Goal: Transaction & Acquisition: Book appointment/travel/reservation

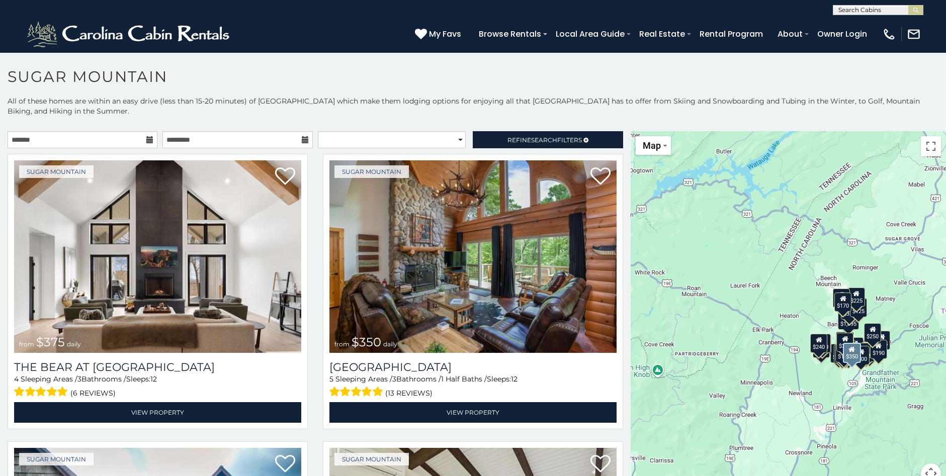
scroll to position [50, 0]
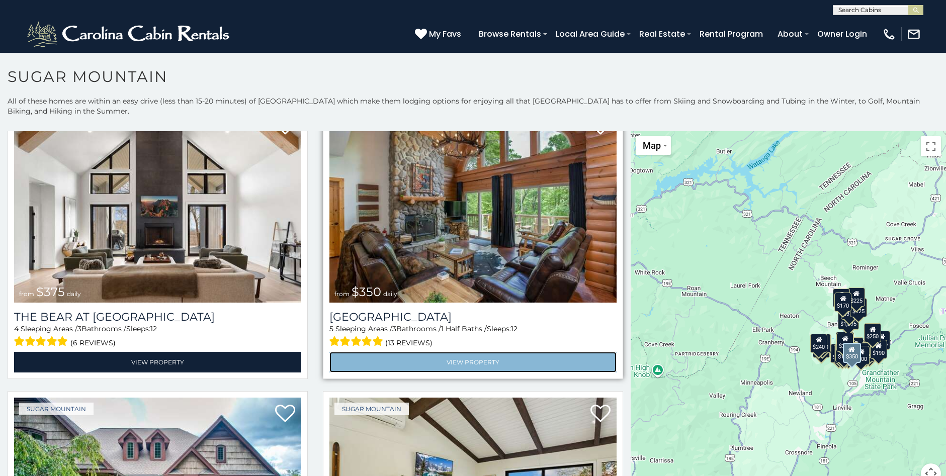
click at [451, 352] on link "View Property" at bounding box center [472, 362] width 287 height 21
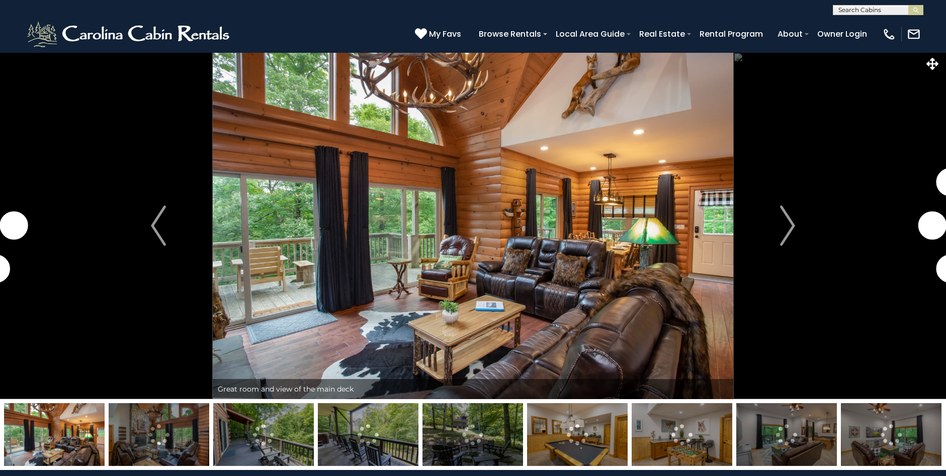
click at [792, 227] on img "Next" at bounding box center [787, 226] width 15 height 40
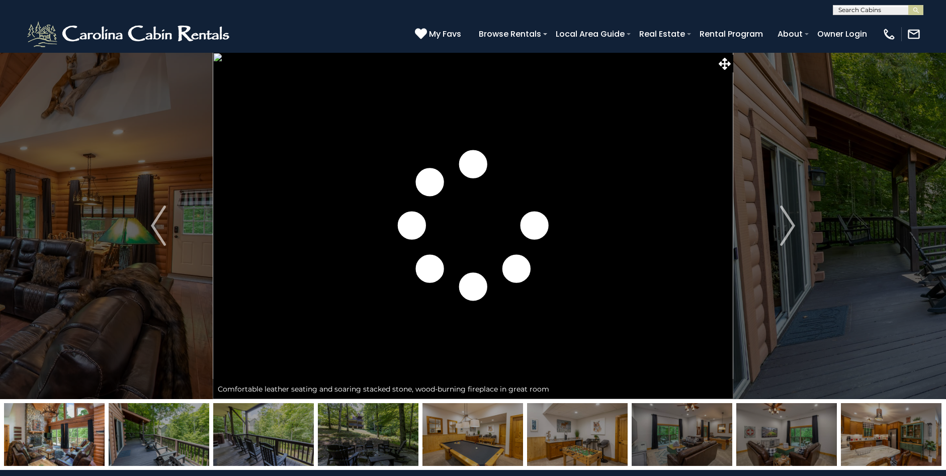
click at [792, 227] on img "Next" at bounding box center [787, 226] width 15 height 40
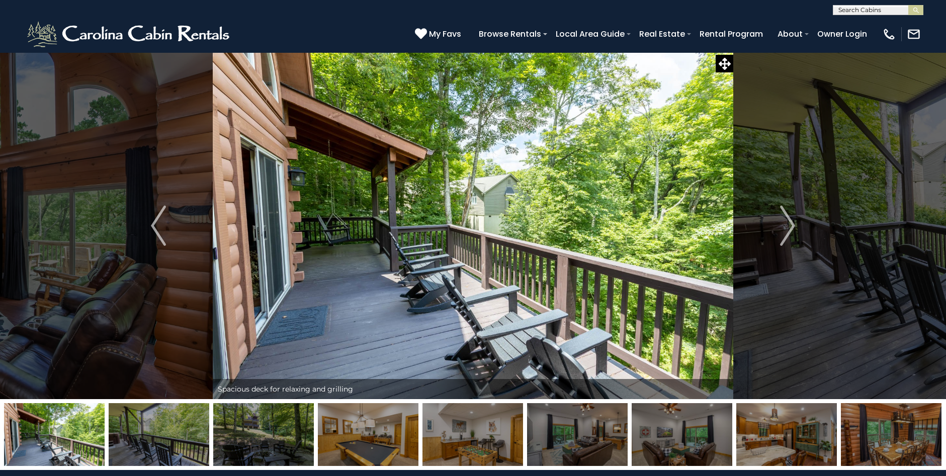
click at [792, 227] on img "Next" at bounding box center [787, 226] width 15 height 40
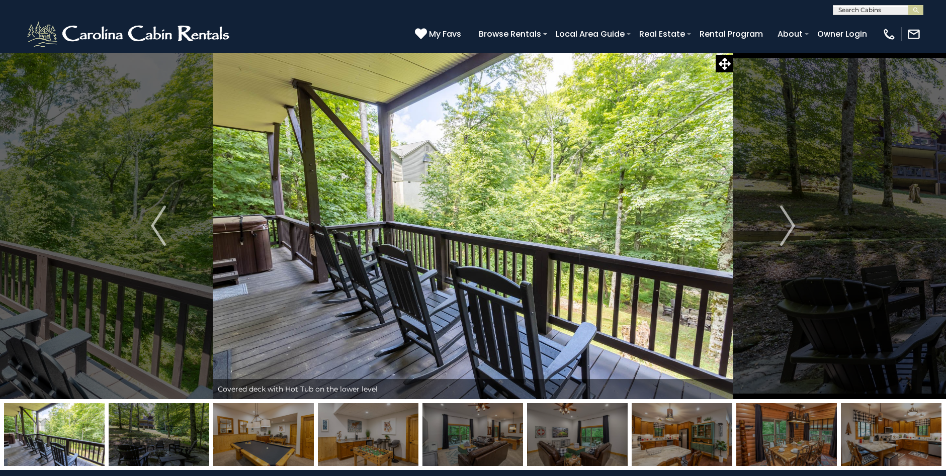
click at [792, 227] on img "Next" at bounding box center [787, 226] width 15 height 40
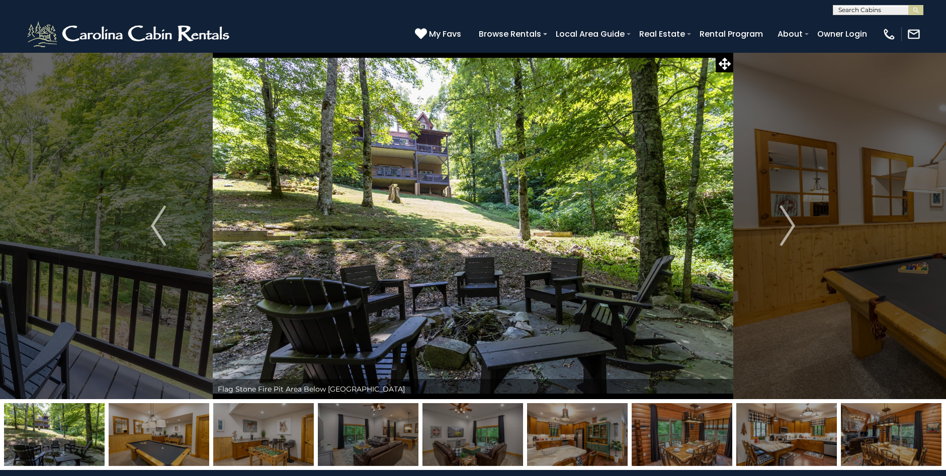
click at [792, 227] on img "Next" at bounding box center [787, 226] width 15 height 40
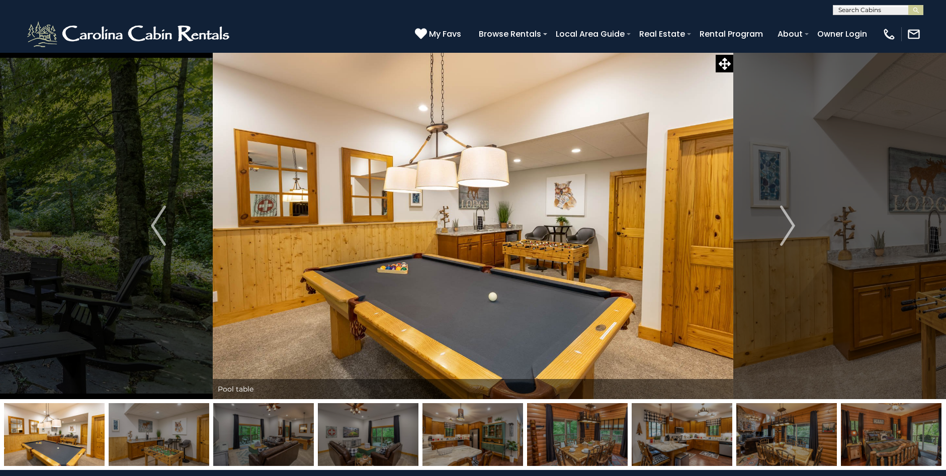
click at [792, 227] on img "Next" at bounding box center [787, 226] width 15 height 40
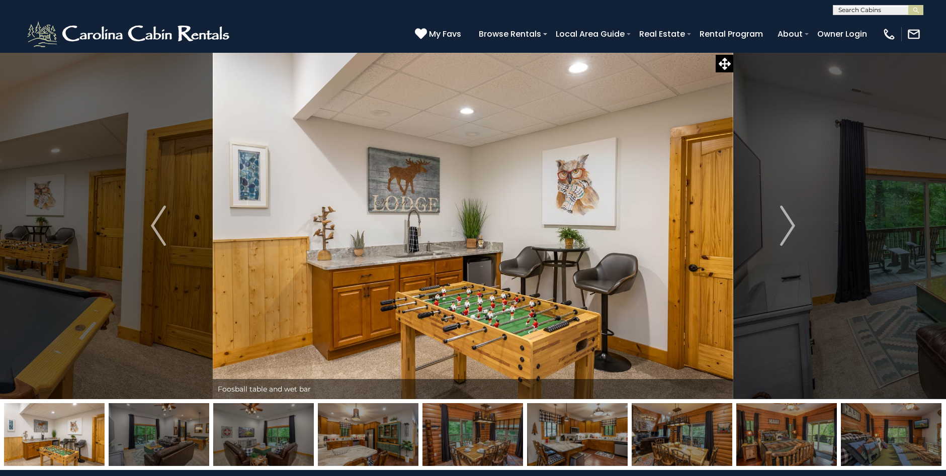
click at [792, 227] on img "Next" at bounding box center [787, 226] width 15 height 40
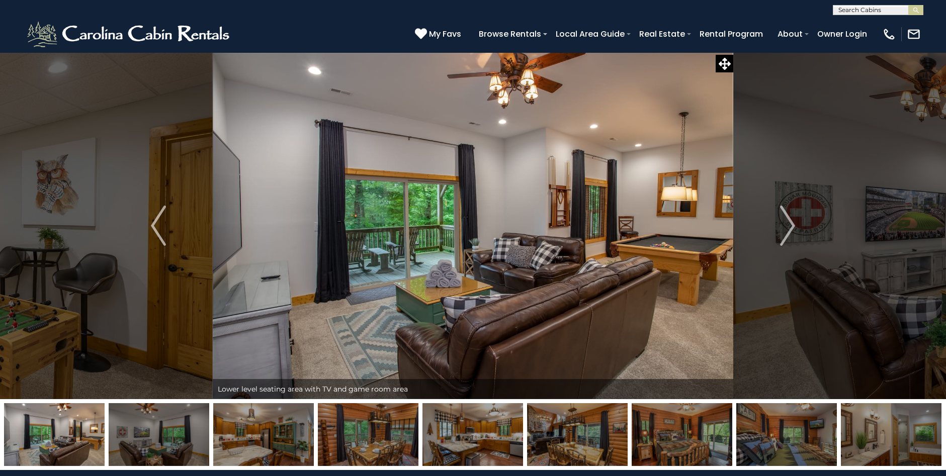
click at [792, 227] on img "Next" at bounding box center [787, 226] width 15 height 40
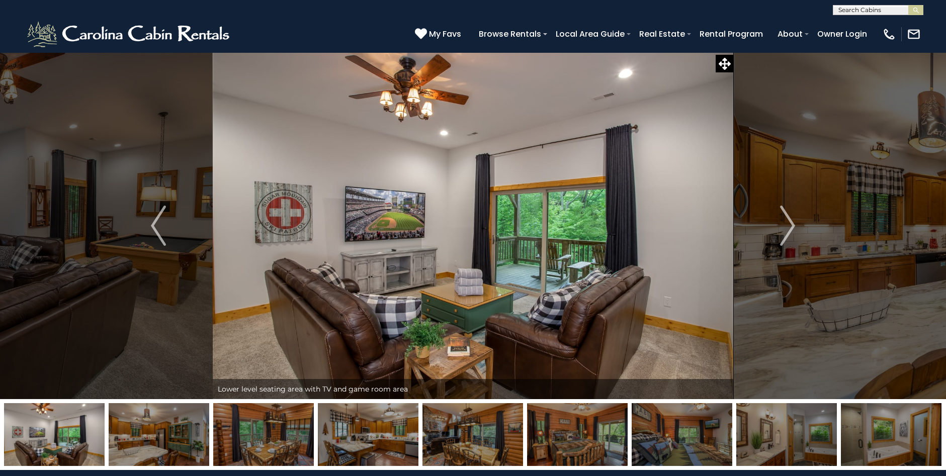
click at [792, 227] on img "Next" at bounding box center [787, 226] width 15 height 40
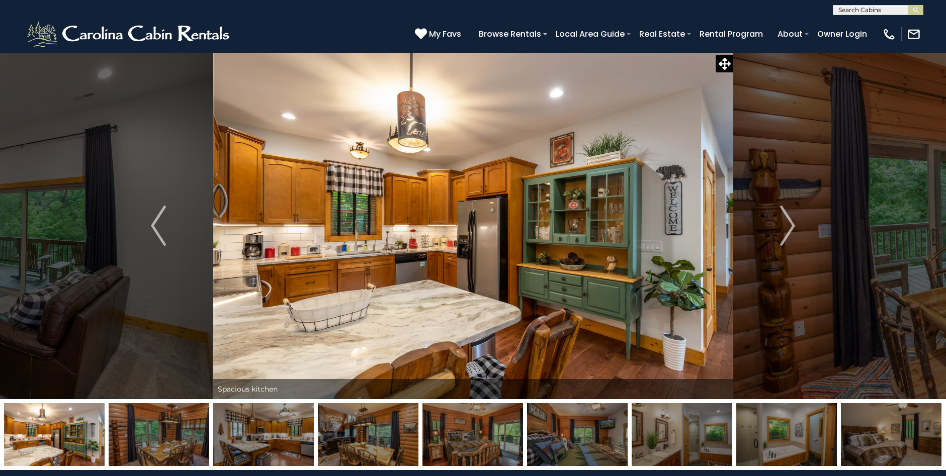
click at [792, 227] on img "Next" at bounding box center [787, 226] width 15 height 40
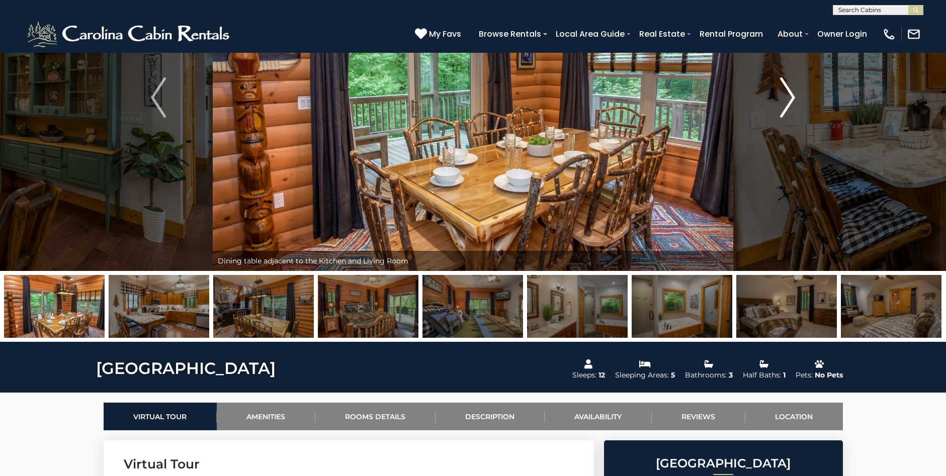
scroll to position [151, 0]
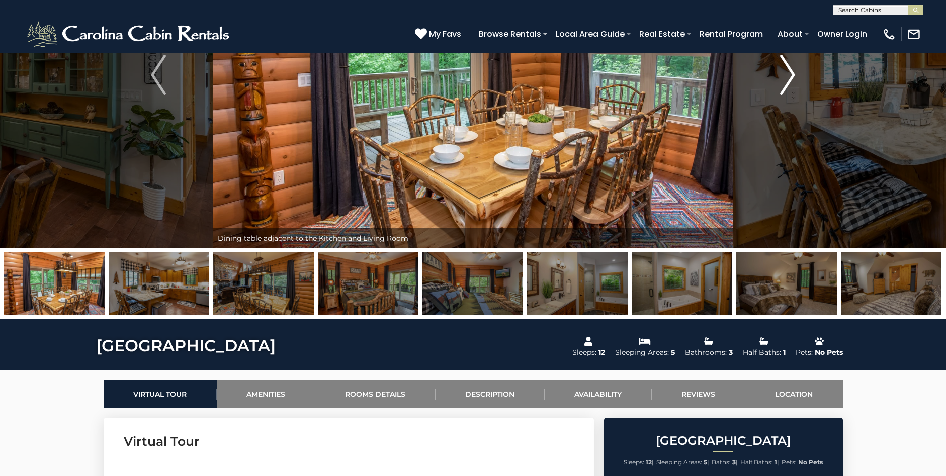
click at [794, 81] on img "Next" at bounding box center [787, 75] width 15 height 40
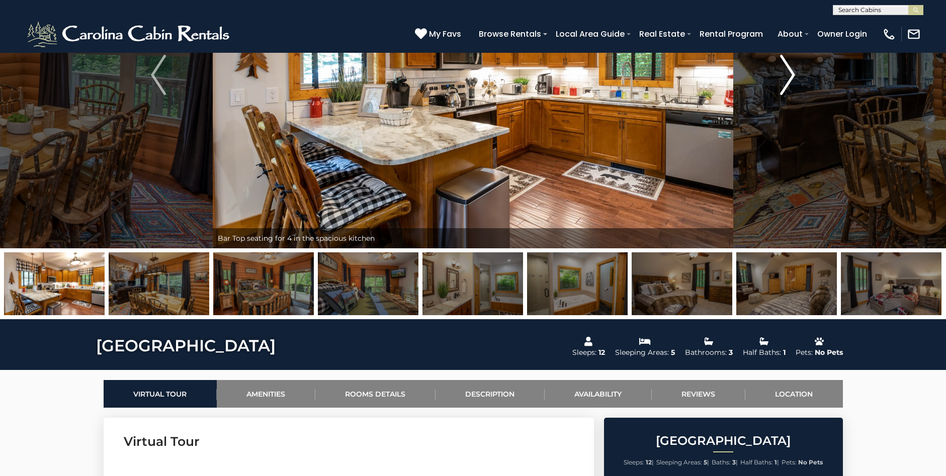
click at [794, 81] on img "Next" at bounding box center [787, 75] width 15 height 40
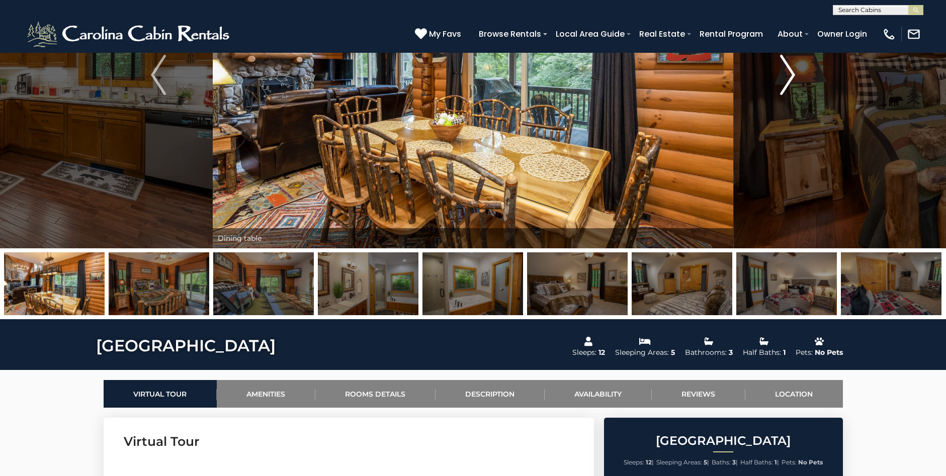
click at [794, 81] on img "Next" at bounding box center [787, 75] width 15 height 40
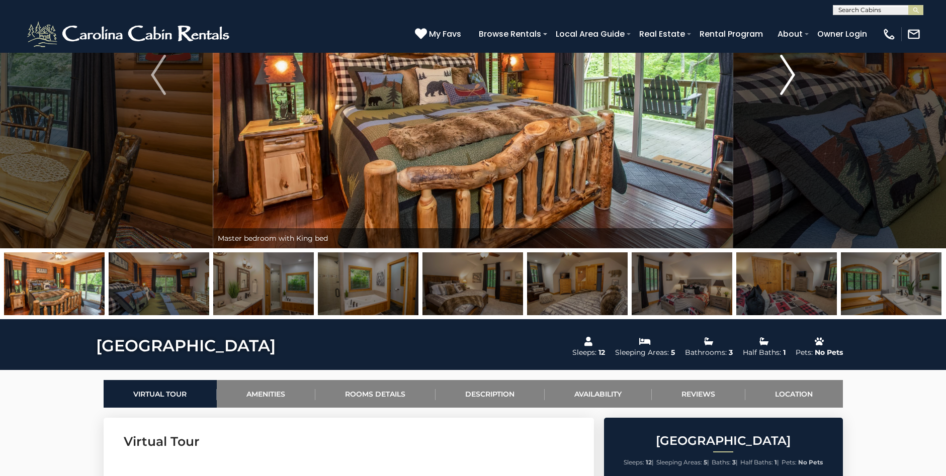
click at [794, 81] on img "Next" at bounding box center [787, 75] width 15 height 40
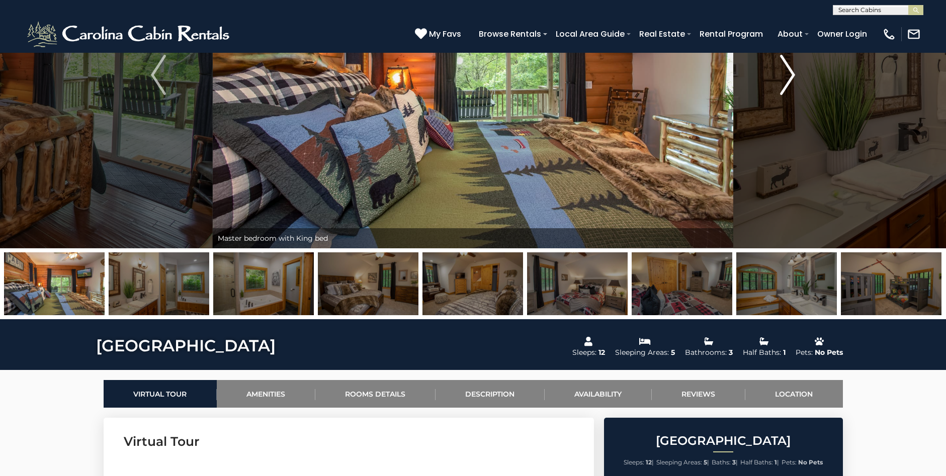
click at [794, 81] on img "Next" at bounding box center [787, 75] width 15 height 40
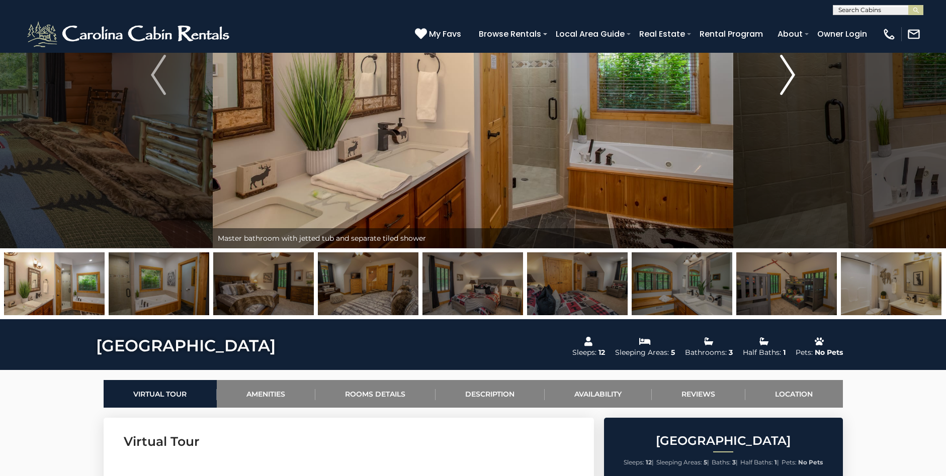
click at [794, 81] on img "Next" at bounding box center [787, 75] width 15 height 40
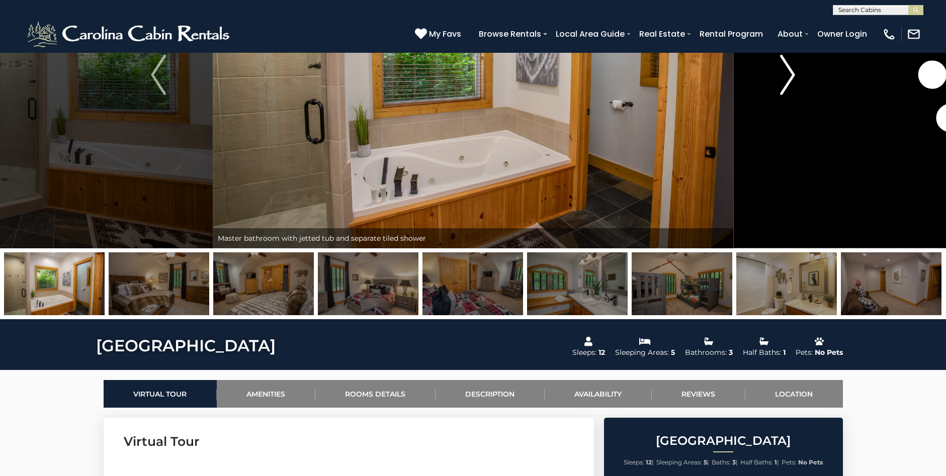
click at [794, 81] on img "Next" at bounding box center [787, 75] width 15 height 40
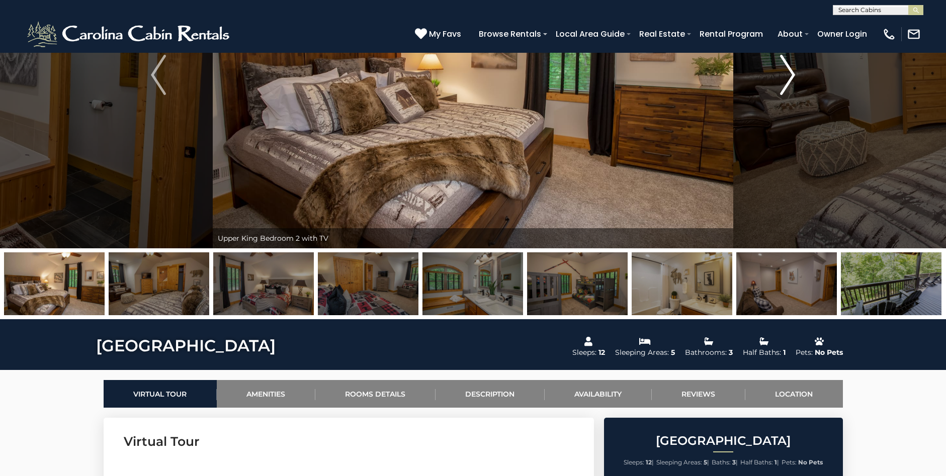
click at [794, 81] on img "Next" at bounding box center [787, 75] width 15 height 40
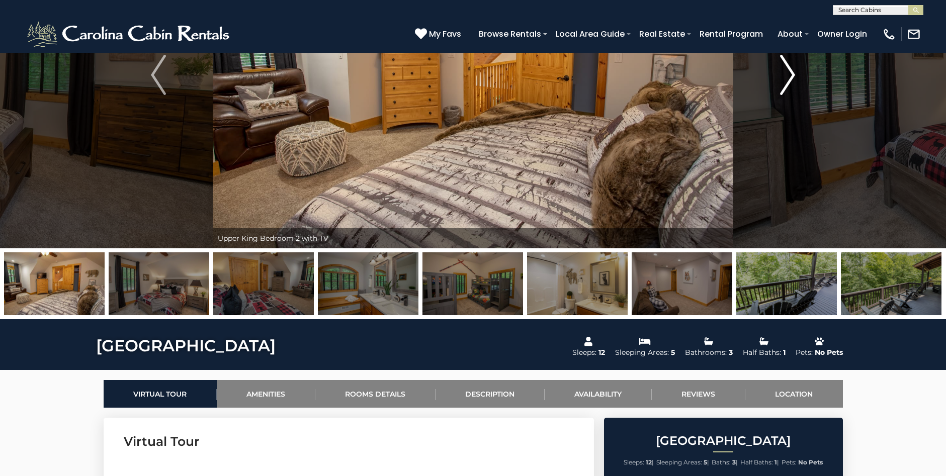
click at [794, 81] on img "Next" at bounding box center [787, 75] width 15 height 40
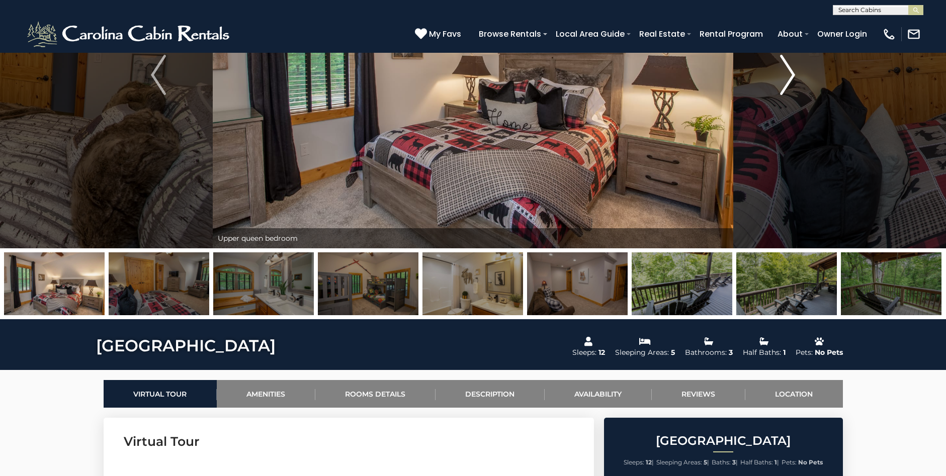
click at [794, 81] on img "Next" at bounding box center [787, 75] width 15 height 40
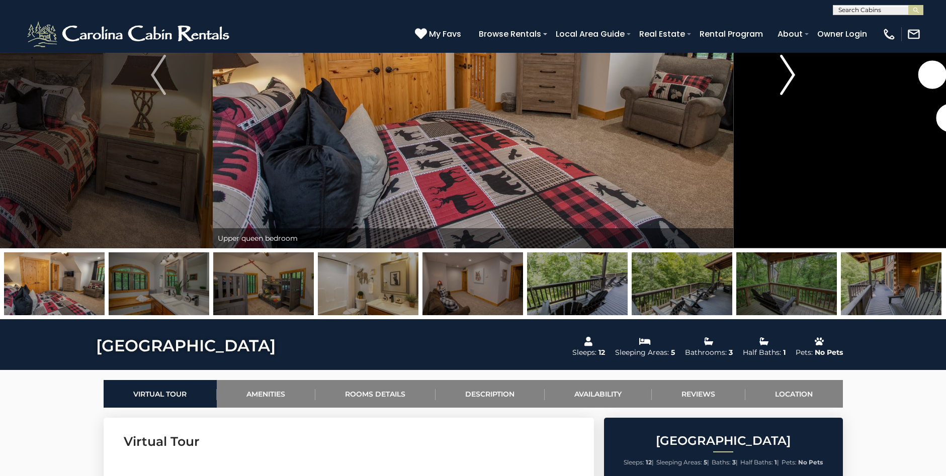
click at [794, 81] on img "Next" at bounding box center [787, 75] width 15 height 40
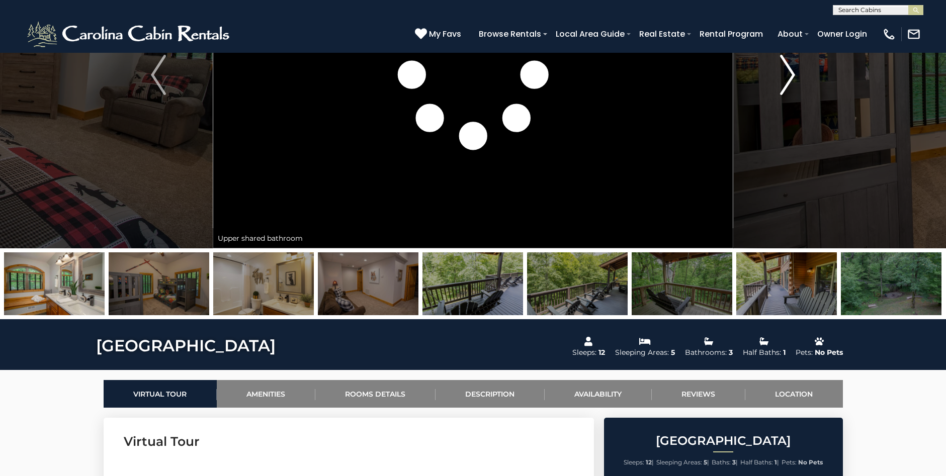
click at [794, 81] on img "Next" at bounding box center [787, 75] width 15 height 40
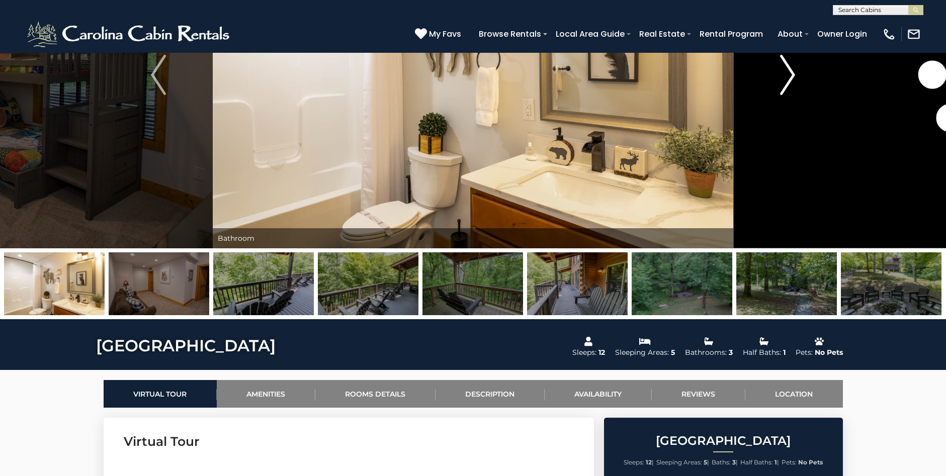
click at [794, 81] on img "Next" at bounding box center [787, 75] width 15 height 40
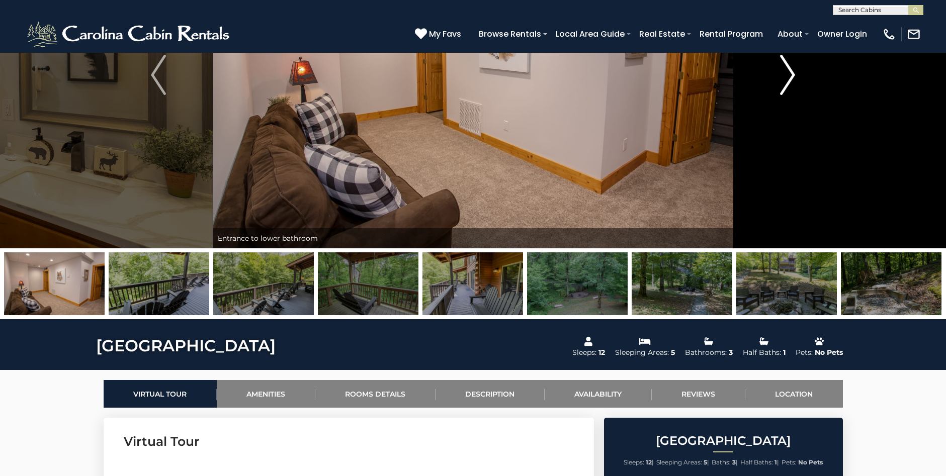
click at [794, 81] on img "Next" at bounding box center [787, 75] width 15 height 40
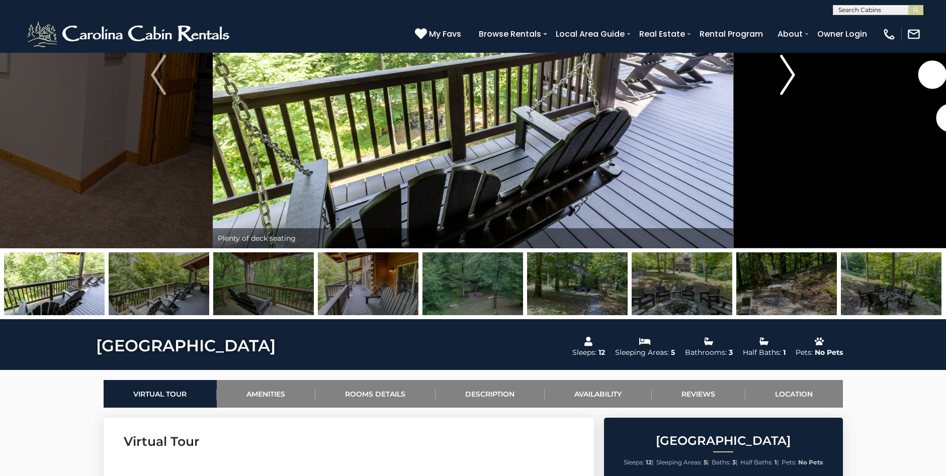
click at [794, 81] on img "Next" at bounding box center [787, 75] width 15 height 40
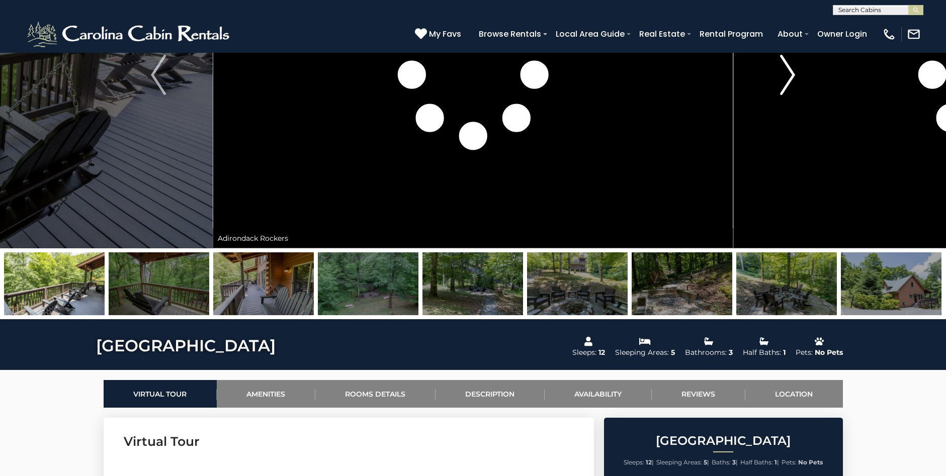
click at [794, 81] on img "Next" at bounding box center [787, 75] width 15 height 40
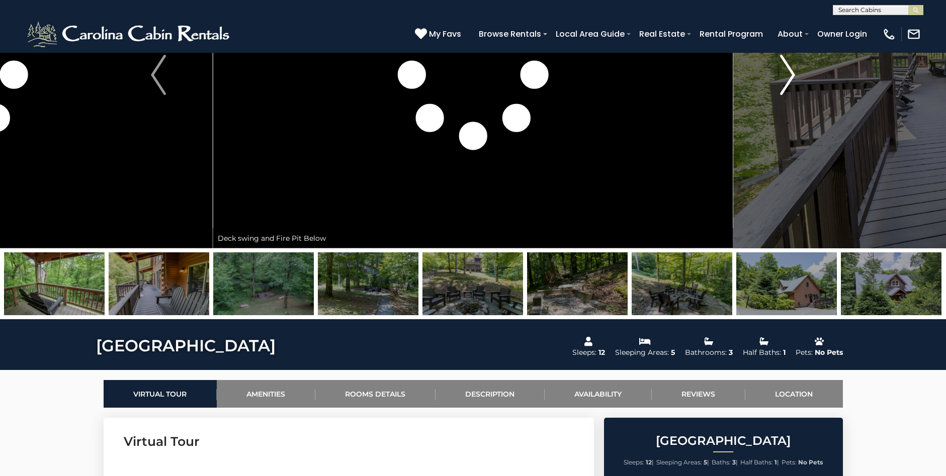
click at [794, 81] on img "Next" at bounding box center [787, 75] width 15 height 40
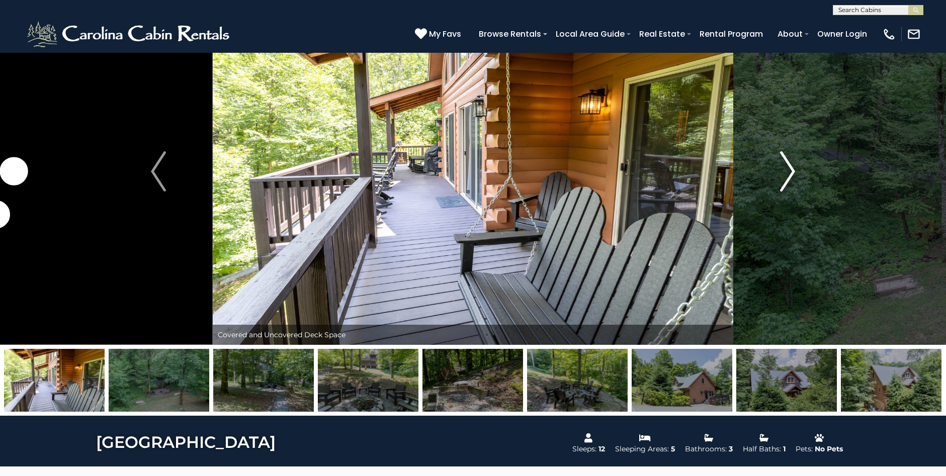
scroll to position [50, 0]
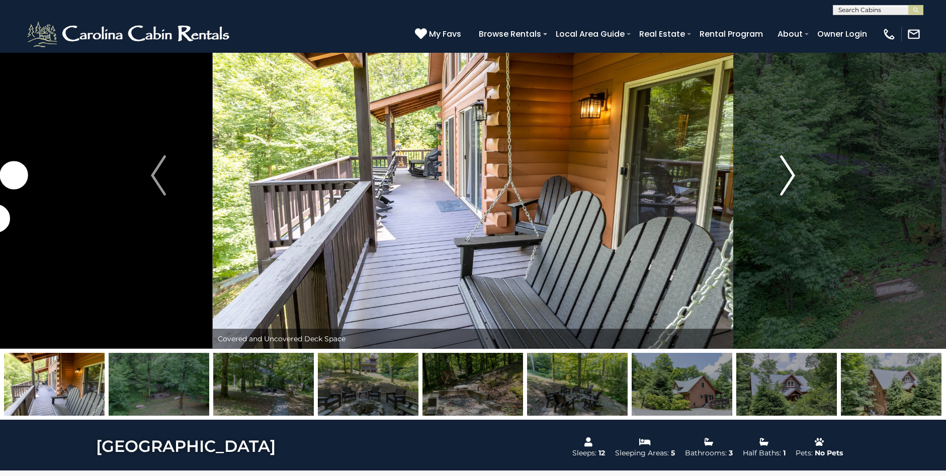
click at [793, 179] on img "Next" at bounding box center [787, 175] width 15 height 40
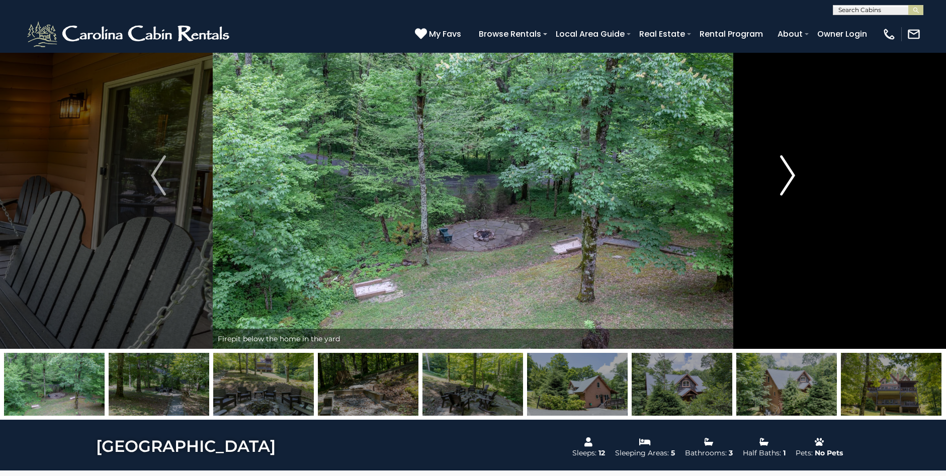
click at [793, 179] on img "Next" at bounding box center [787, 175] width 15 height 40
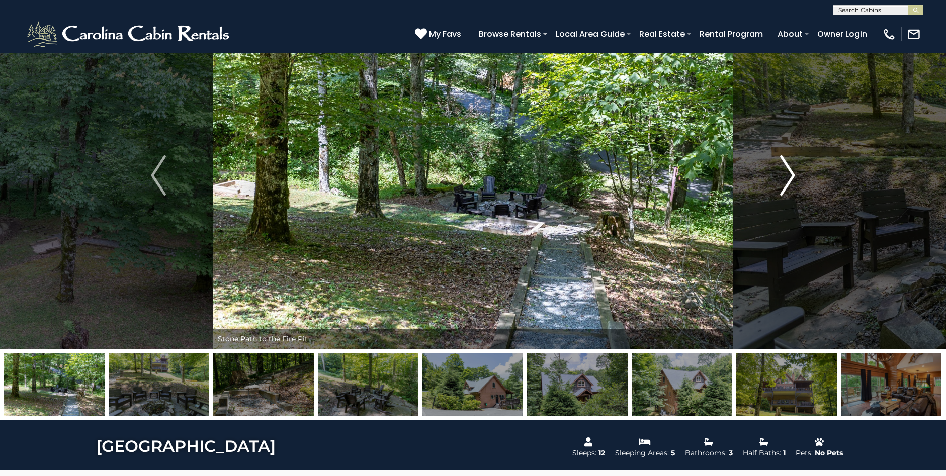
click at [793, 179] on img "Next" at bounding box center [787, 175] width 15 height 40
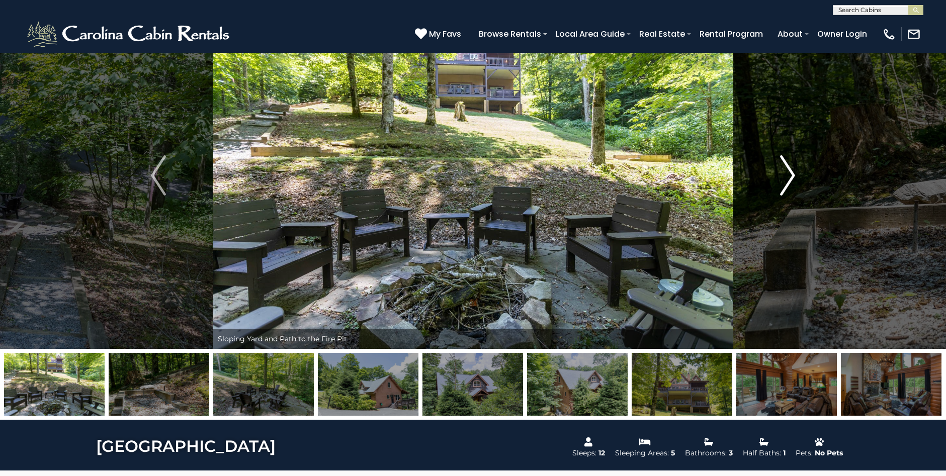
click at [793, 179] on img "Next" at bounding box center [787, 175] width 15 height 40
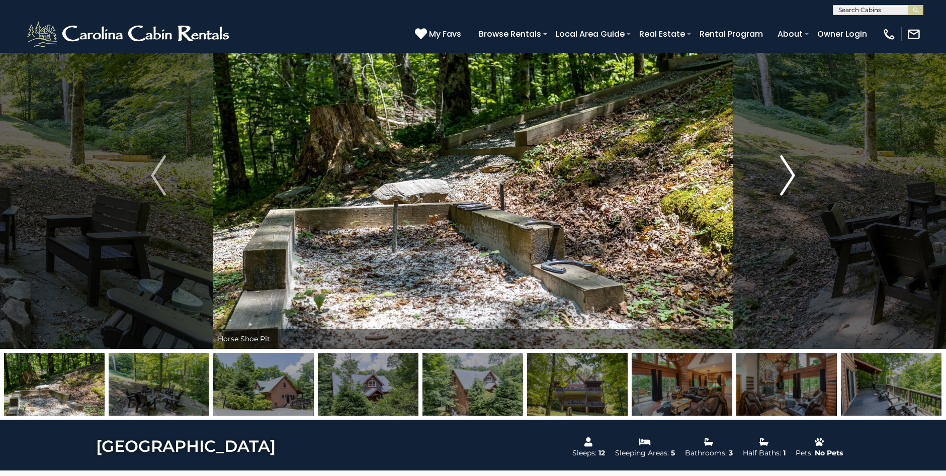
click at [793, 179] on img "Next" at bounding box center [787, 175] width 15 height 40
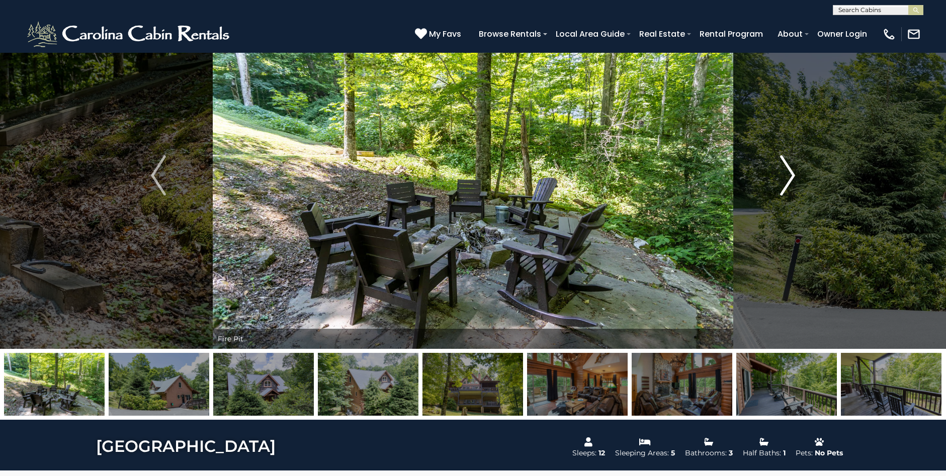
click at [793, 179] on img "Next" at bounding box center [787, 175] width 15 height 40
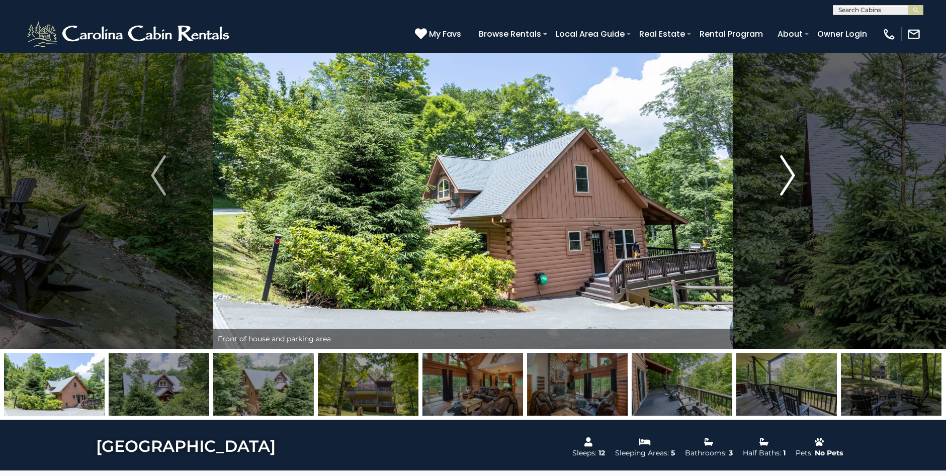
click at [793, 179] on img "Next" at bounding box center [787, 175] width 15 height 40
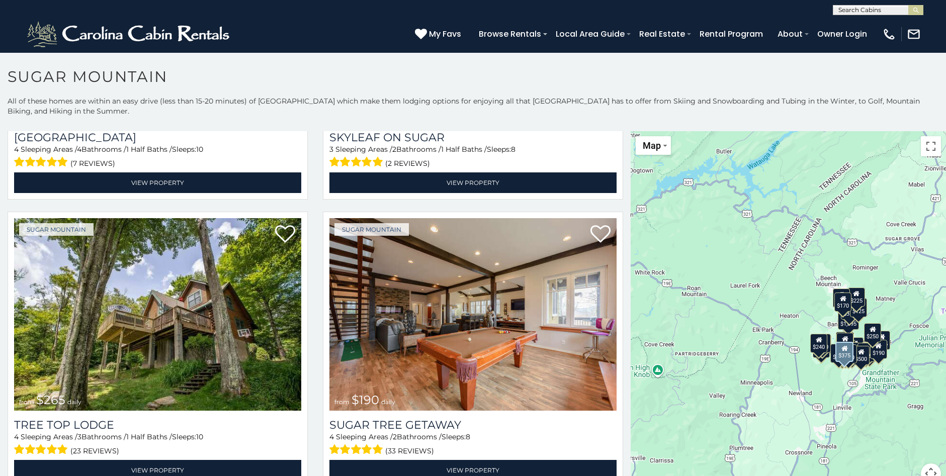
scroll to position [855, 0]
